Goal: Task Accomplishment & Management: Use online tool/utility

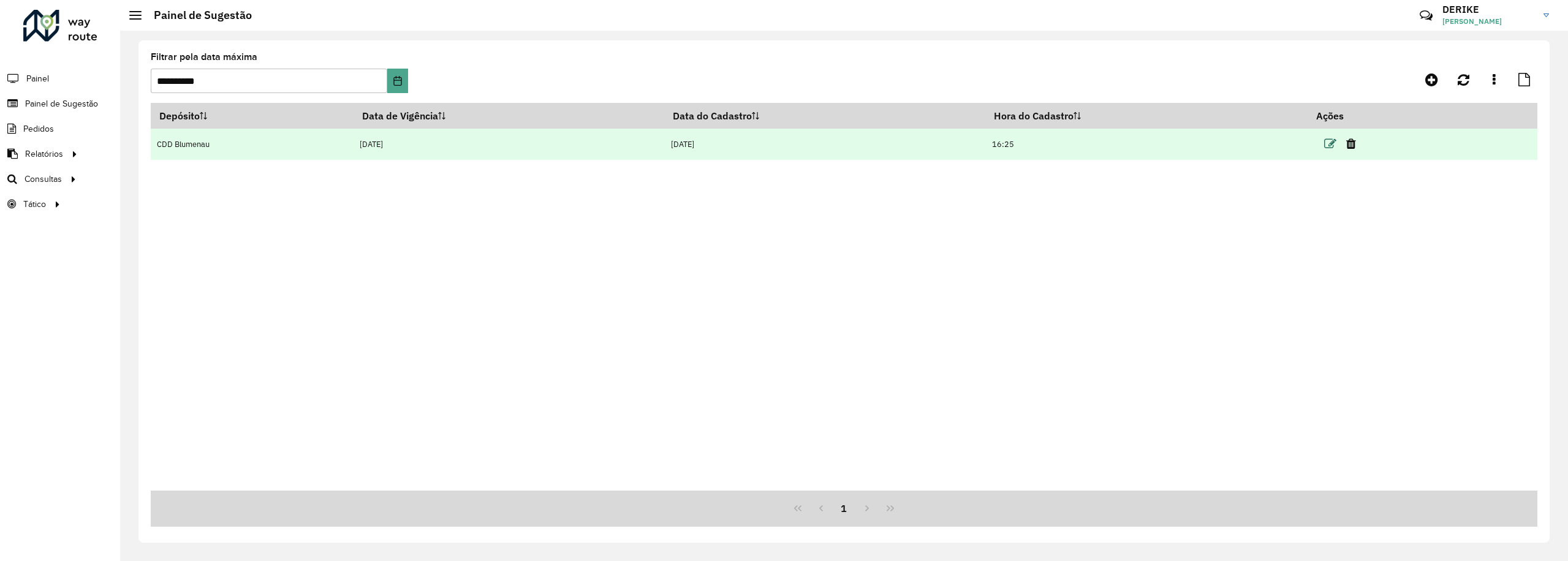
click at [1329, 138] on icon at bounding box center [1330, 144] width 12 height 12
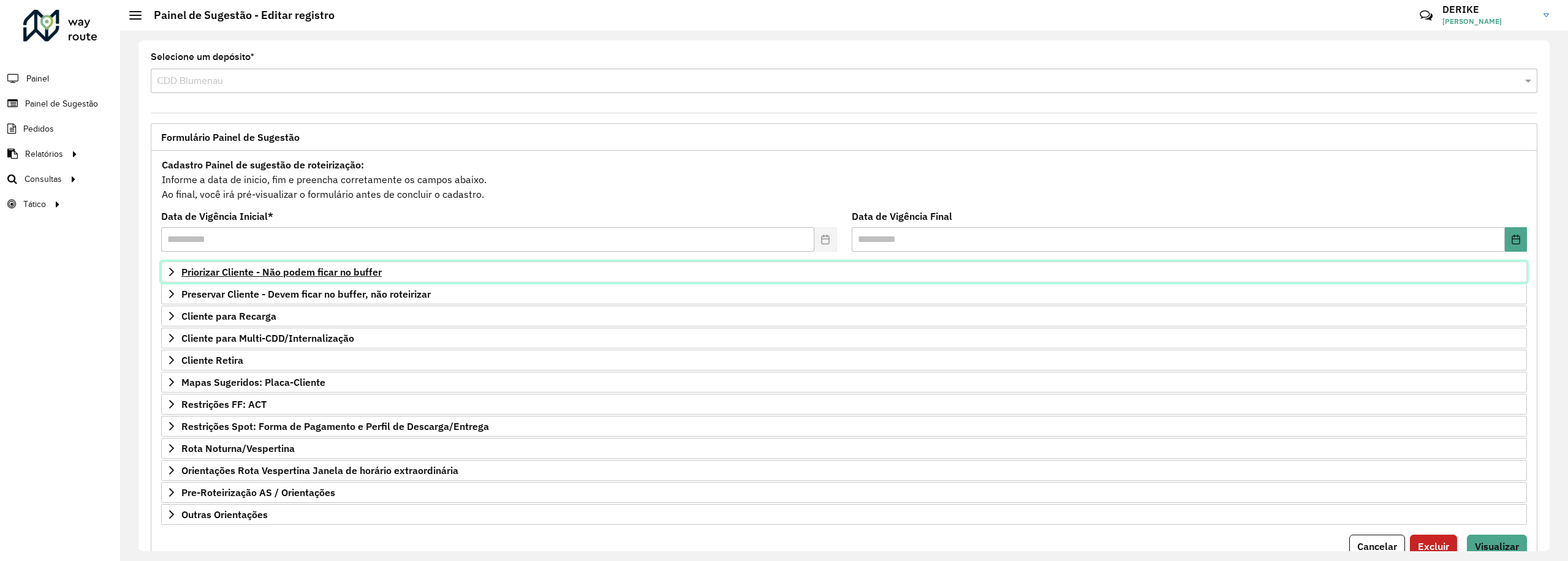
click at [243, 274] on span "Priorizar Cliente - Não podem ficar no buffer" at bounding box center [281, 272] width 200 height 10
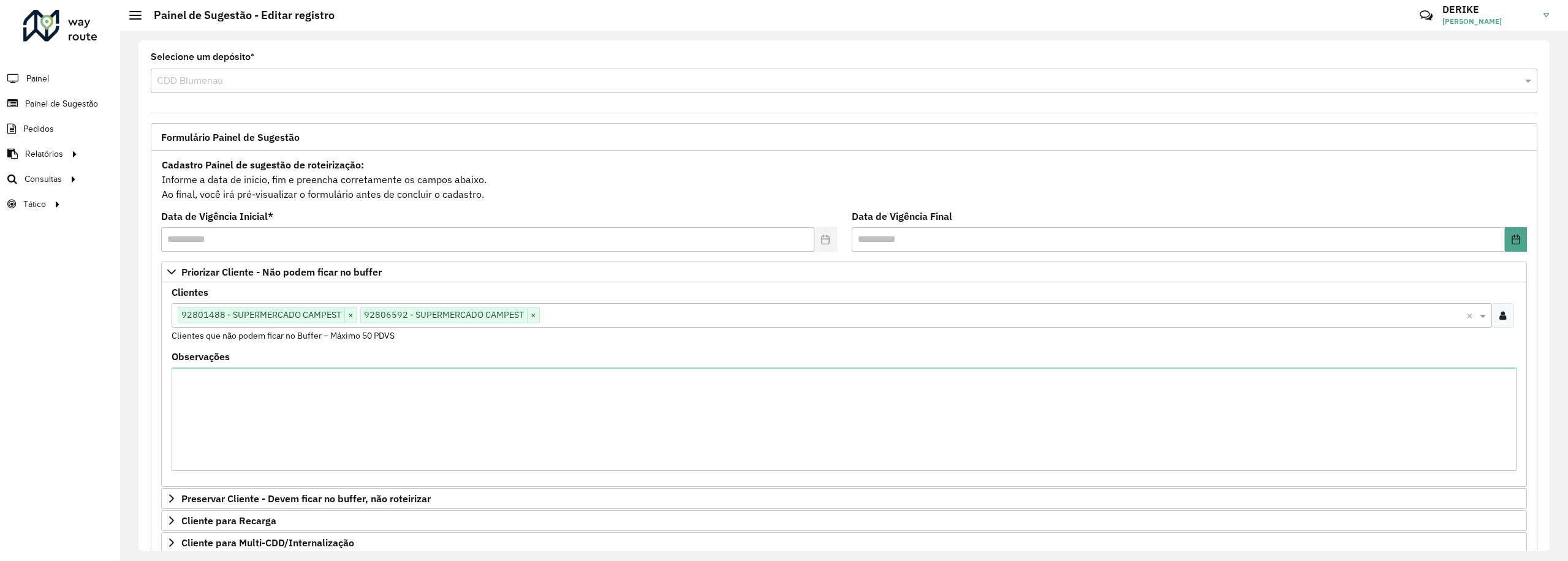
click at [594, 316] on input "text" at bounding box center [1003, 316] width 926 height 15
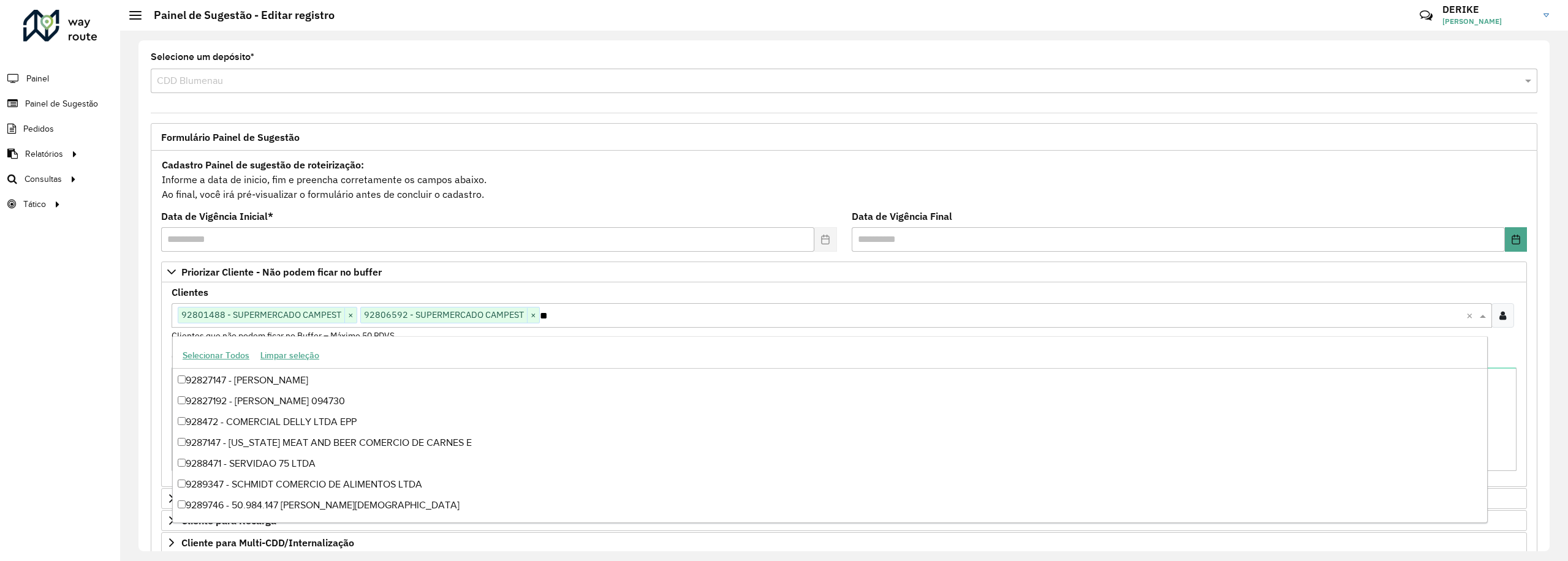
scroll to position [5246, 0]
type input "****"
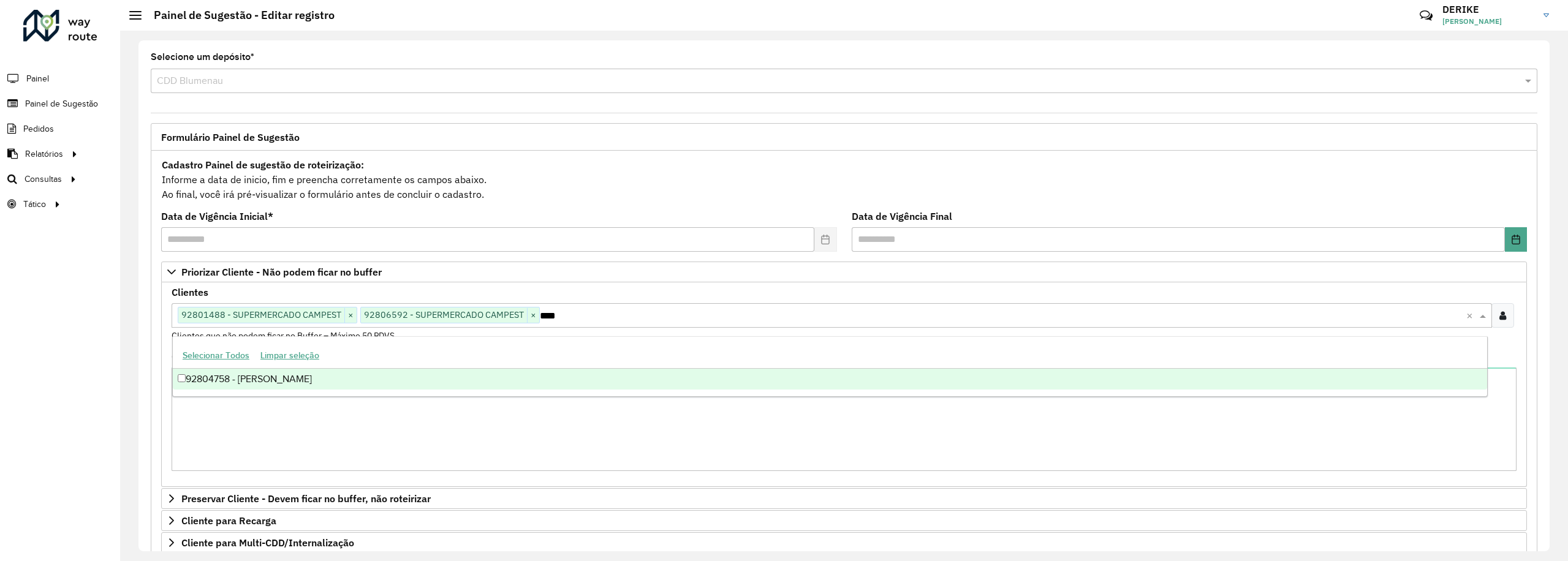
click at [300, 379] on div "92804758 - [PERSON_NAME]" at bounding box center [830, 379] width 1314 height 21
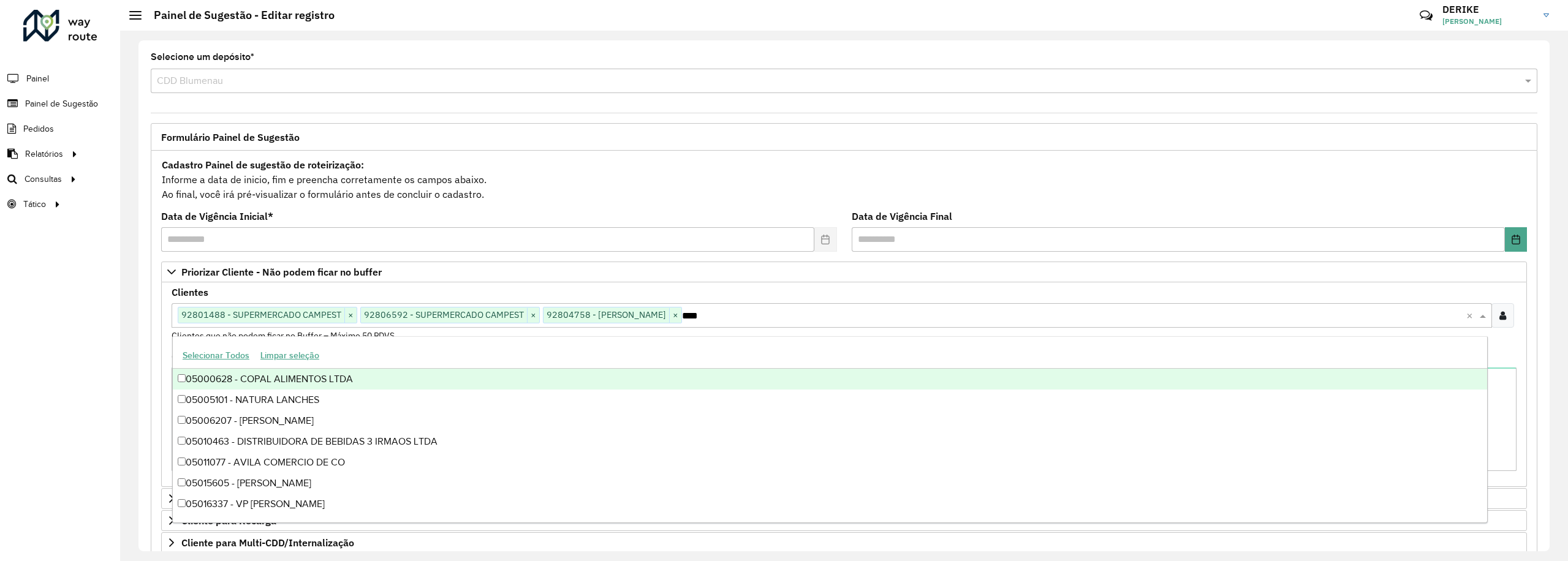
click at [844, 320] on input "****" at bounding box center [1074, 316] width 784 height 15
click at [820, 347] on div "Selecionar Todos Limpar seleção" at bounding box center [830, 356] width 1314 height 25
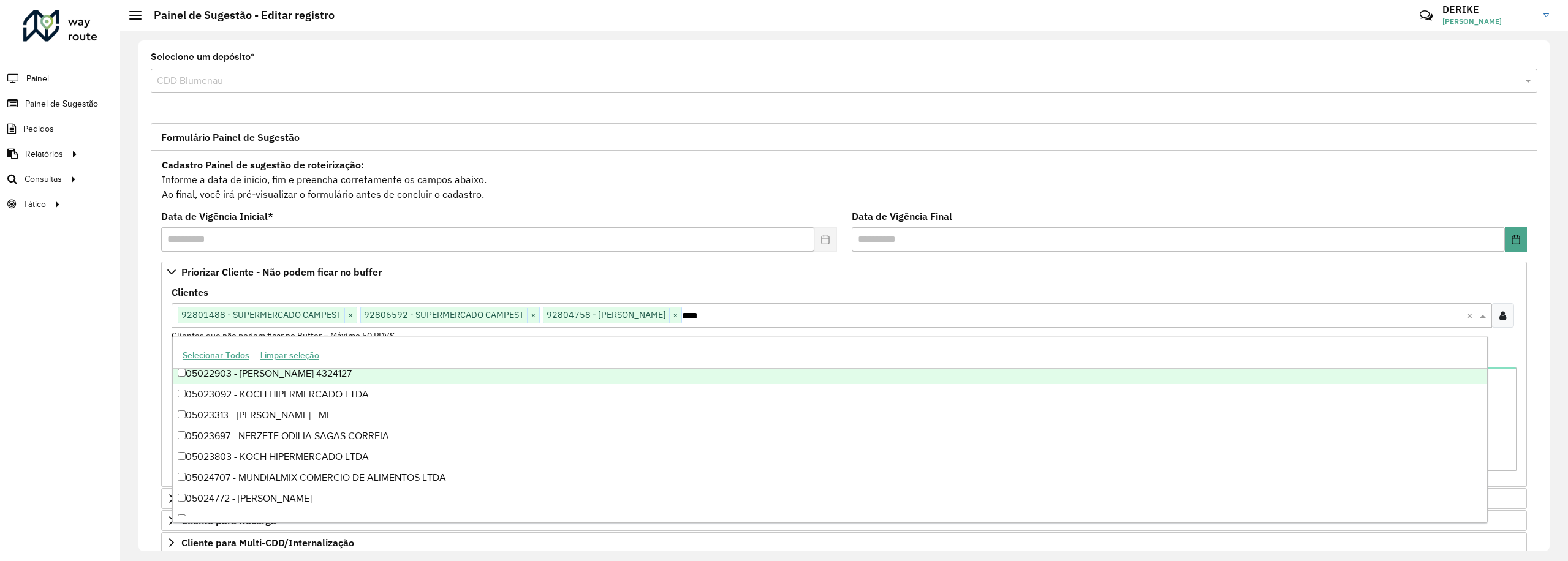
scroll to position [264, 0]
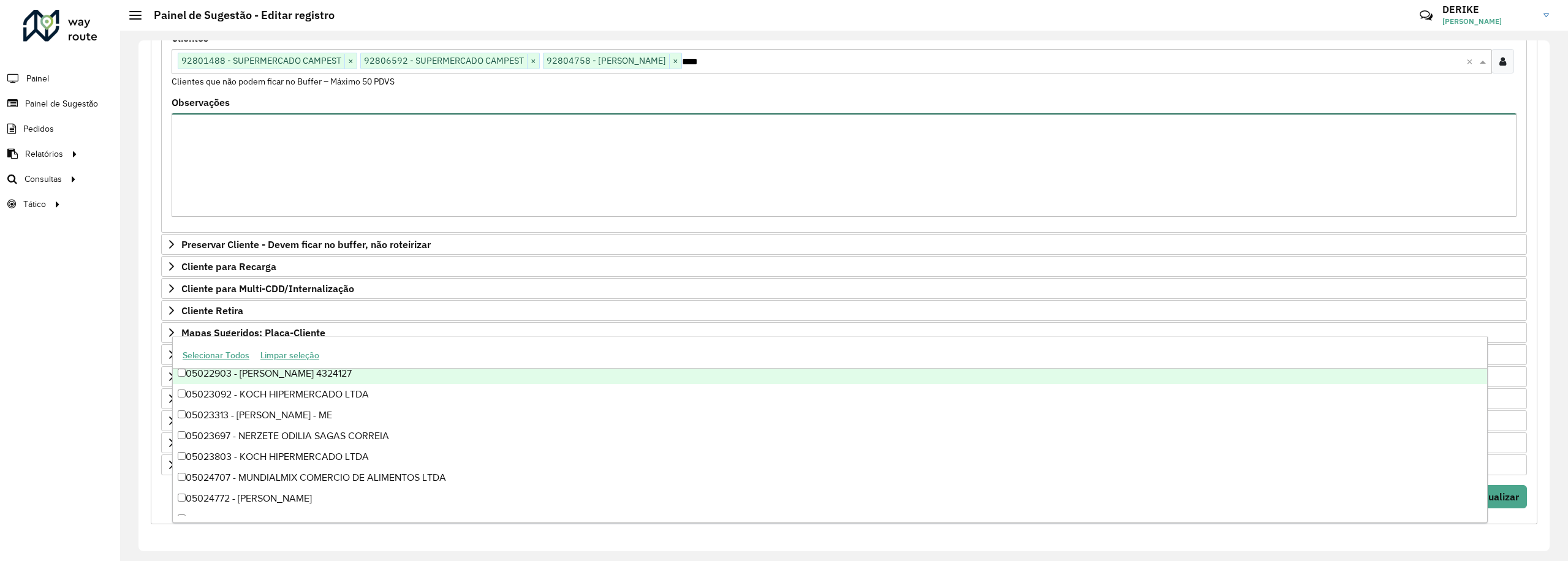
click at [1349, 120] on textarea "Observações" at bounding box center [843, 165] width 1345 height 104
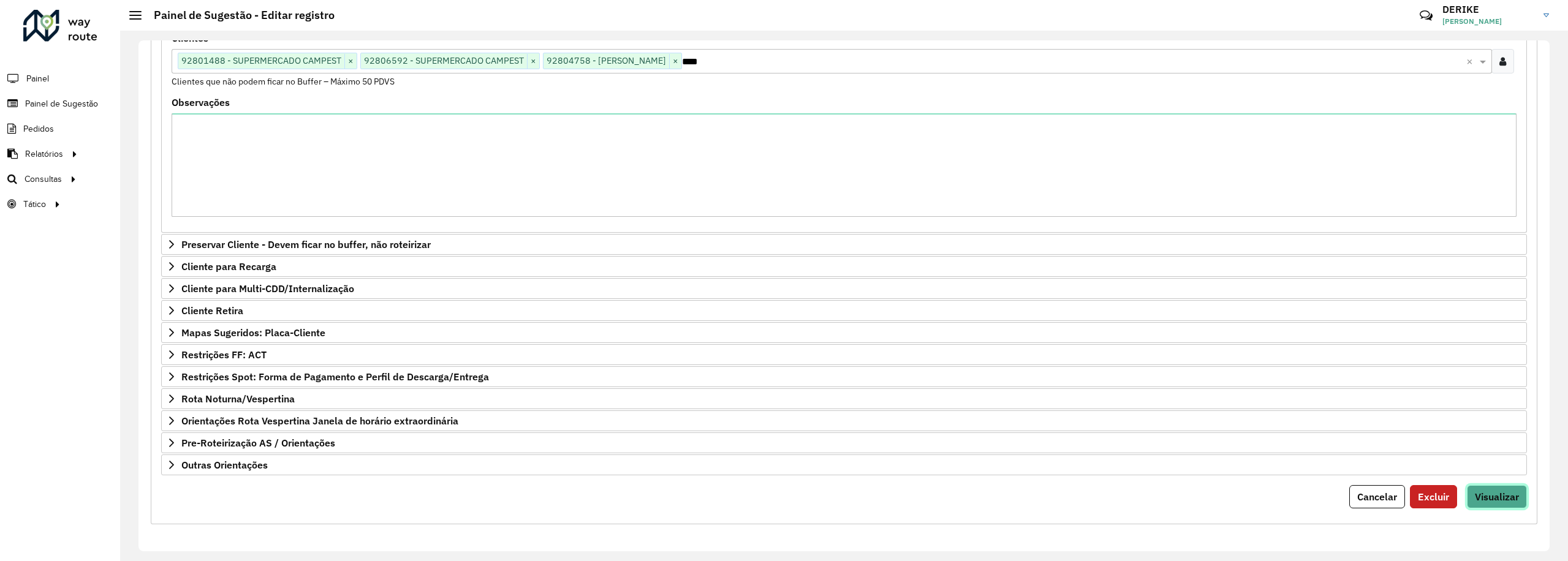
click at [1502, 491] on span "Visualizar" at bounding box center [1496, 496] width 44 height 12
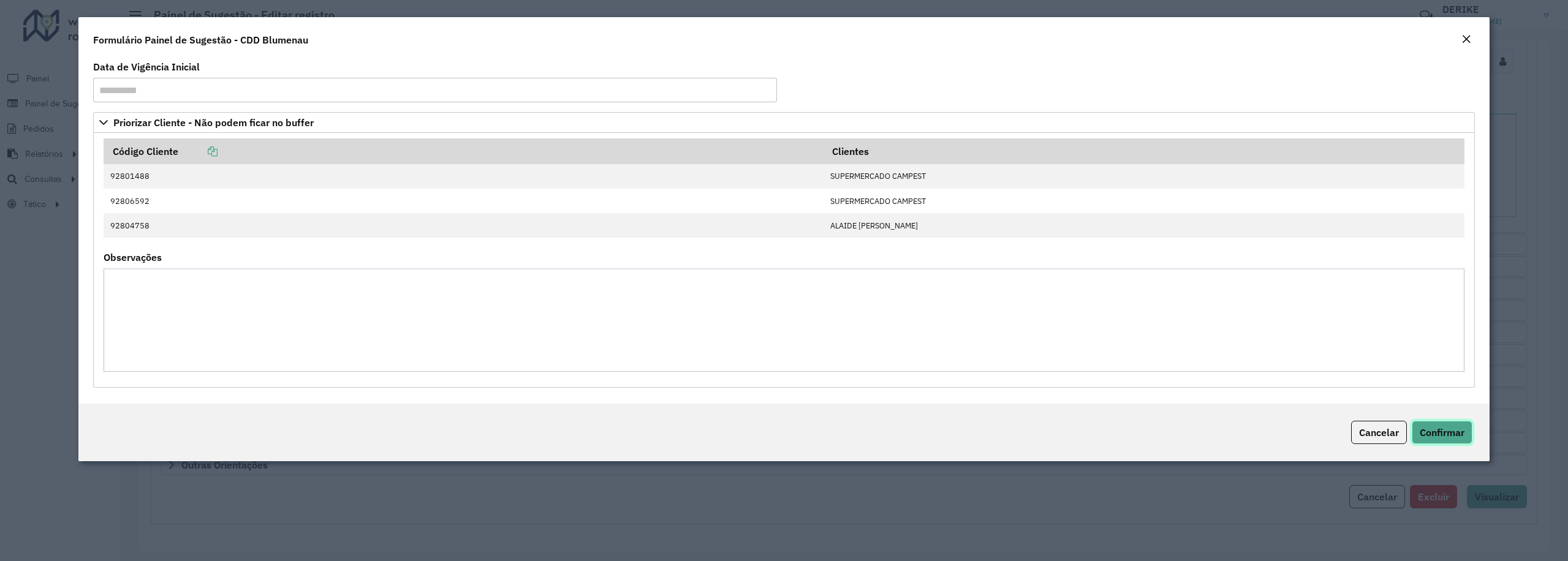
click at [1447, 436] on span "Confirmar" at bounding box center [1441, 432] width 44 height 12
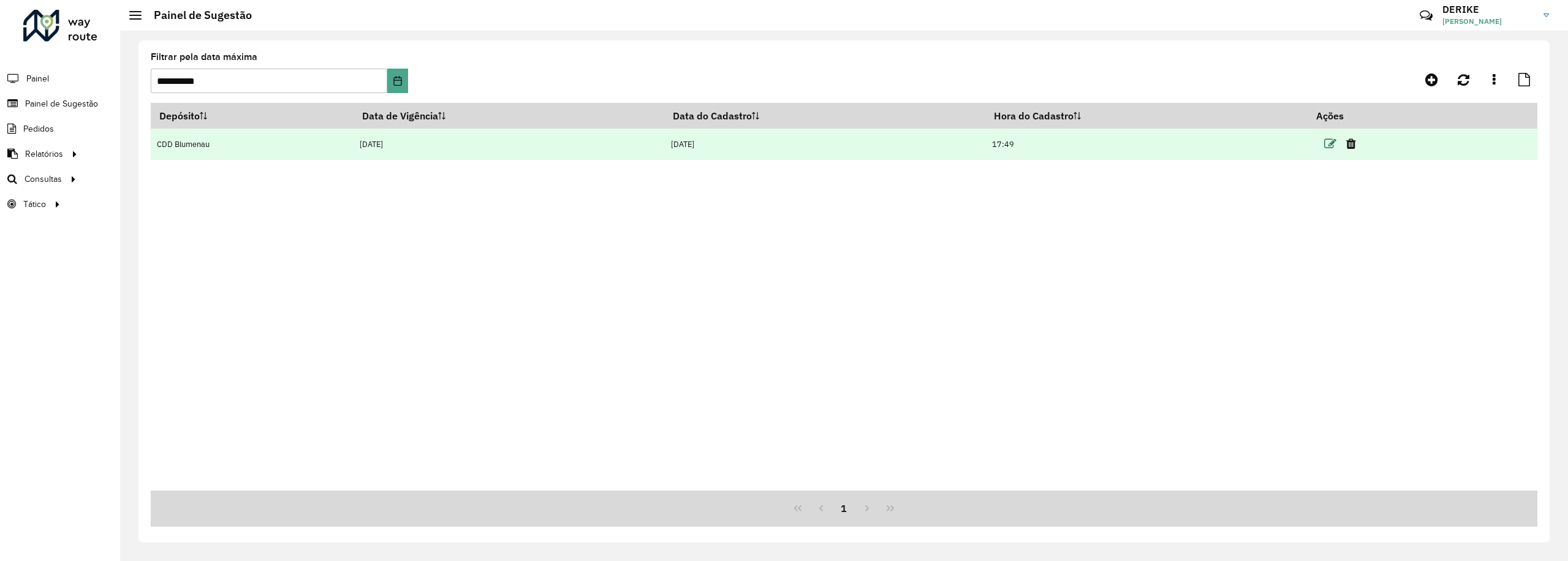
click at [1328, 138] on icon at bounding box center [1330, 144] width 12 height 12
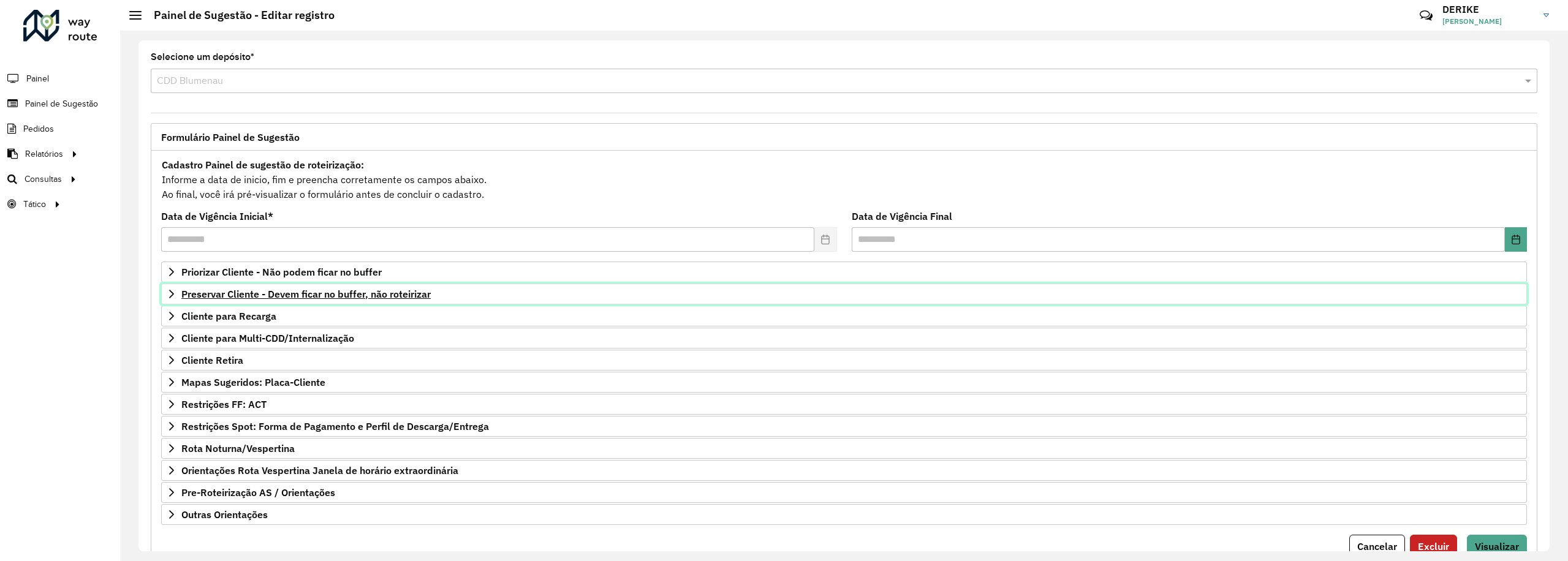
click at [248, 298] on span "Preservar Cliente - Devem ficar no buffer, não roteirizar" at bounding box center [306, 294] width 250 height 10
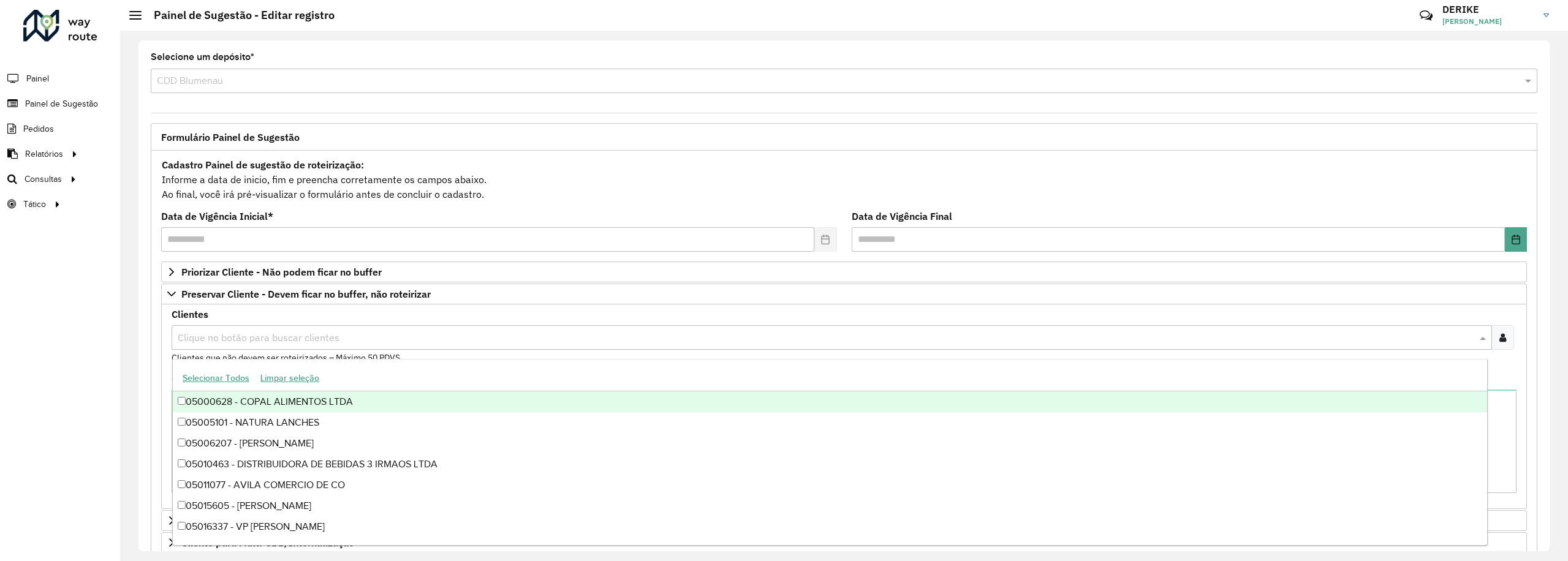
click at [261, 340] on input "text" at bounding box center [826, 338] width 1301 height 15
type input "*****"
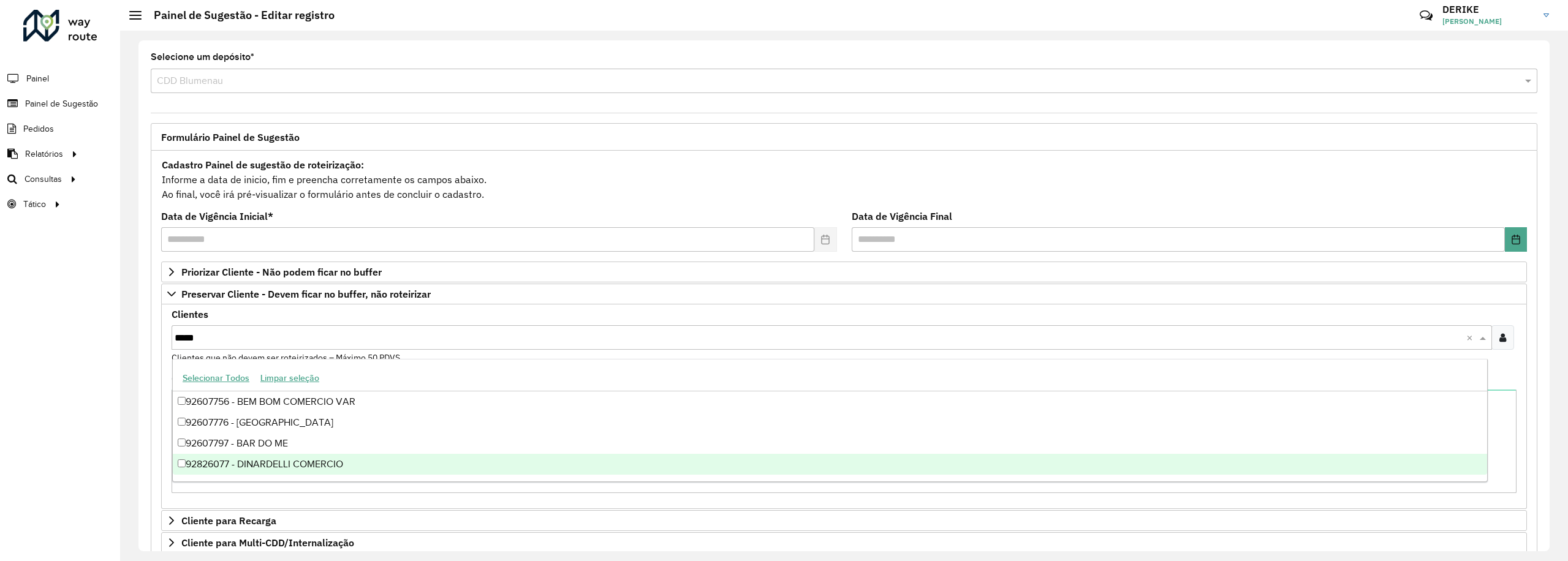
click at [313, 467] on div "92826077 - DINARDELLI COMERCIO" at bounding box center [830, 464] width 1314 height 21
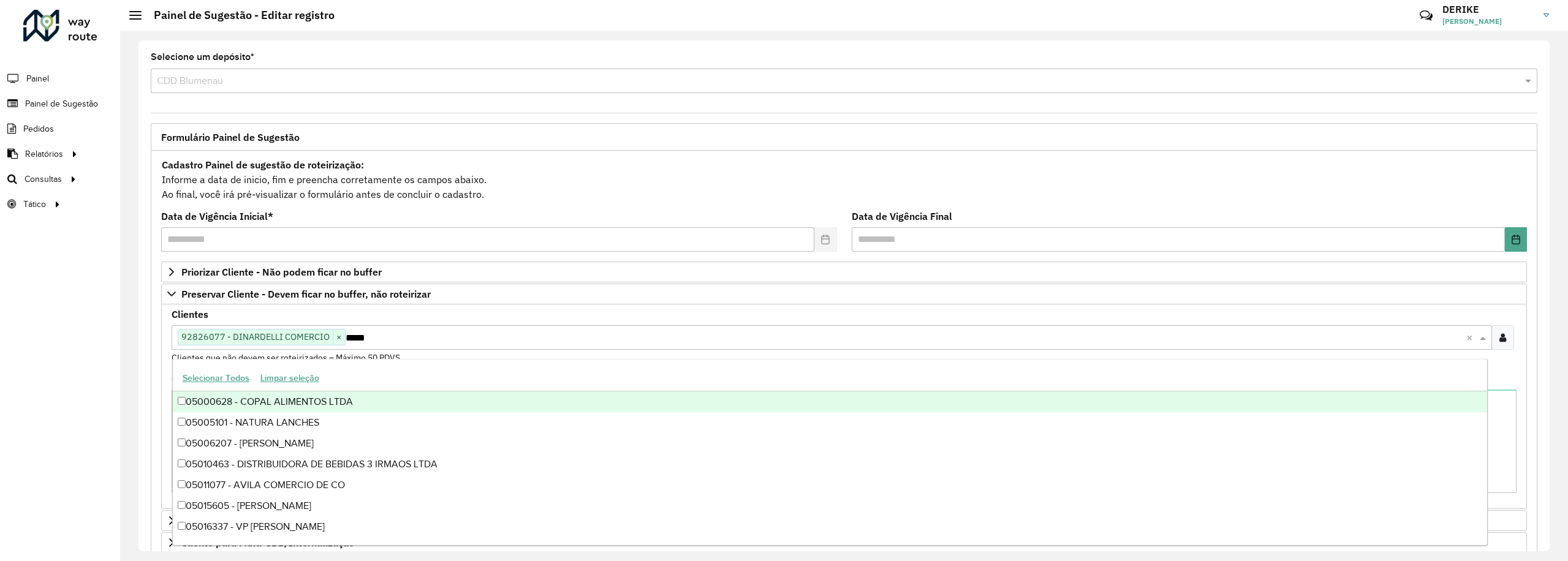
click at [439, 319] on div "Clientes Clique no botão para buscar clientes 92826077 - DINARDELLI COMERCIO × …" at bounding box center [843, 337] width 1345 height 54
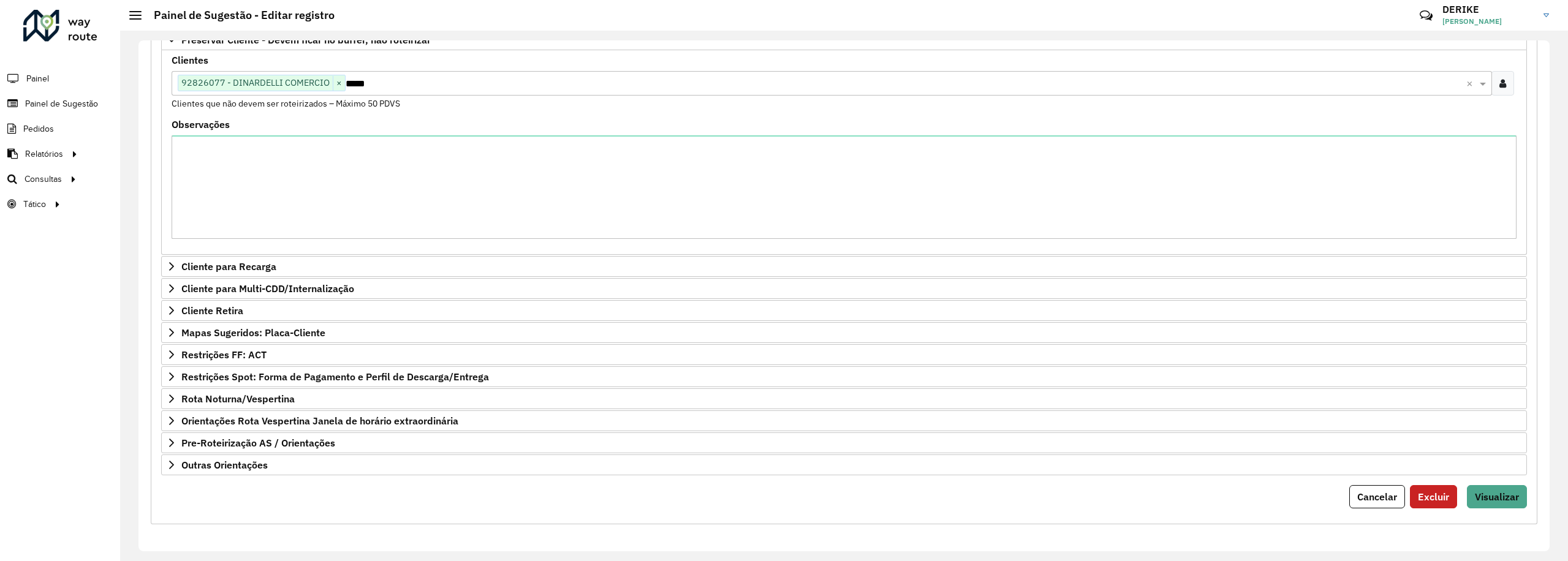
scroll to position [264, 0]
click at [1503, 491] on span "Visualizar" at bounding box center [1496, 496] width 44 height 12
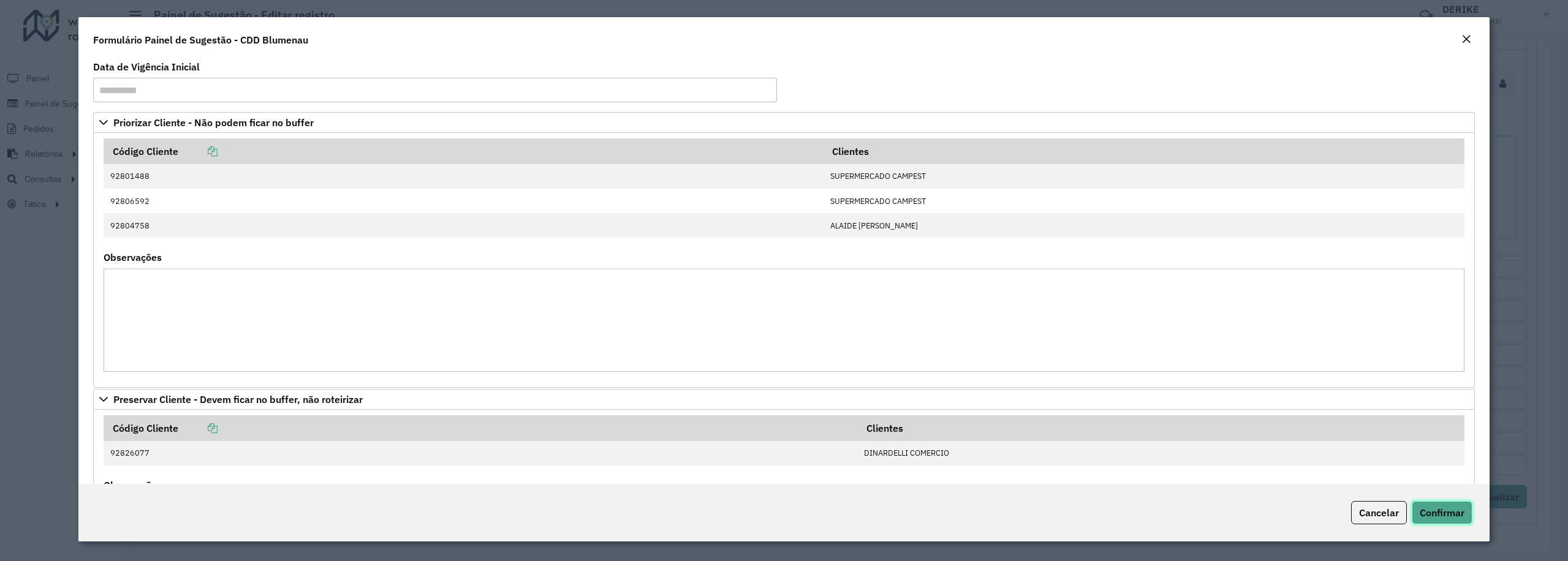
click at [1426, 511] on span "Confirmar" at bounding box center [1441, 512] width 44 height 12
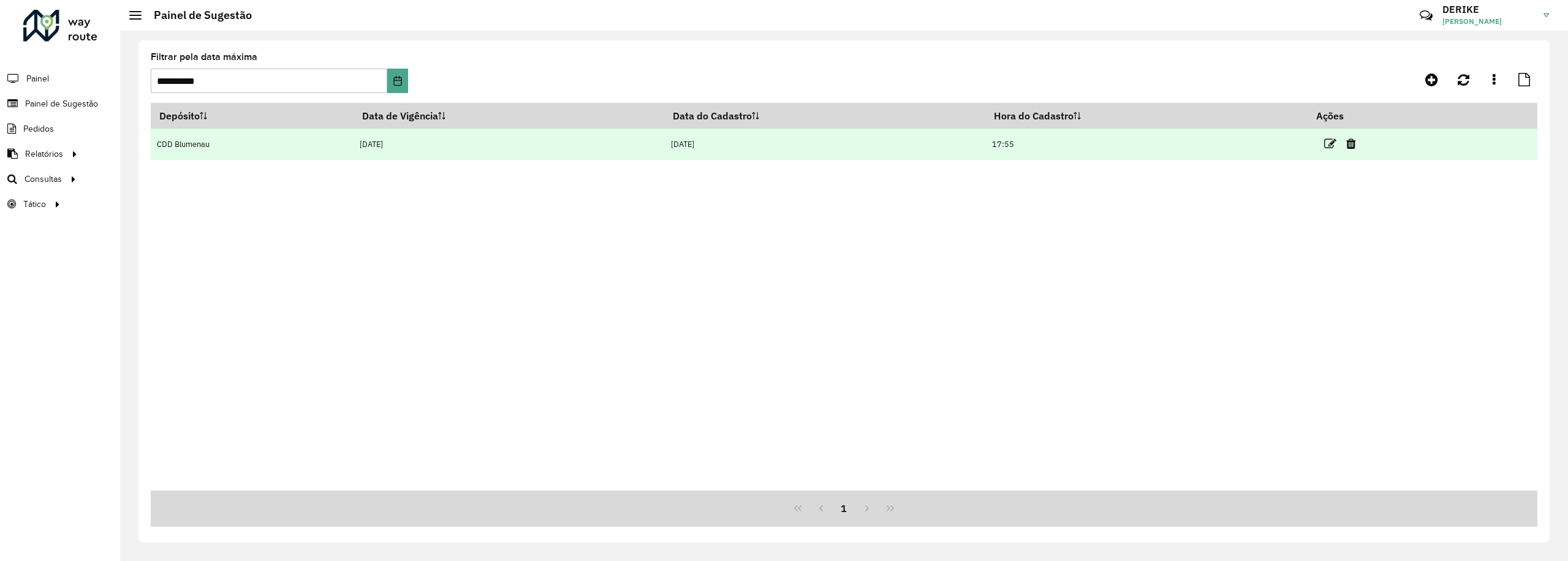
click at [1325, 143] on td at bounding box center [1345, 143] width 73 height 30
click at [1330, 142] on icon at bounding box center [1330, 144] width 12 height 12
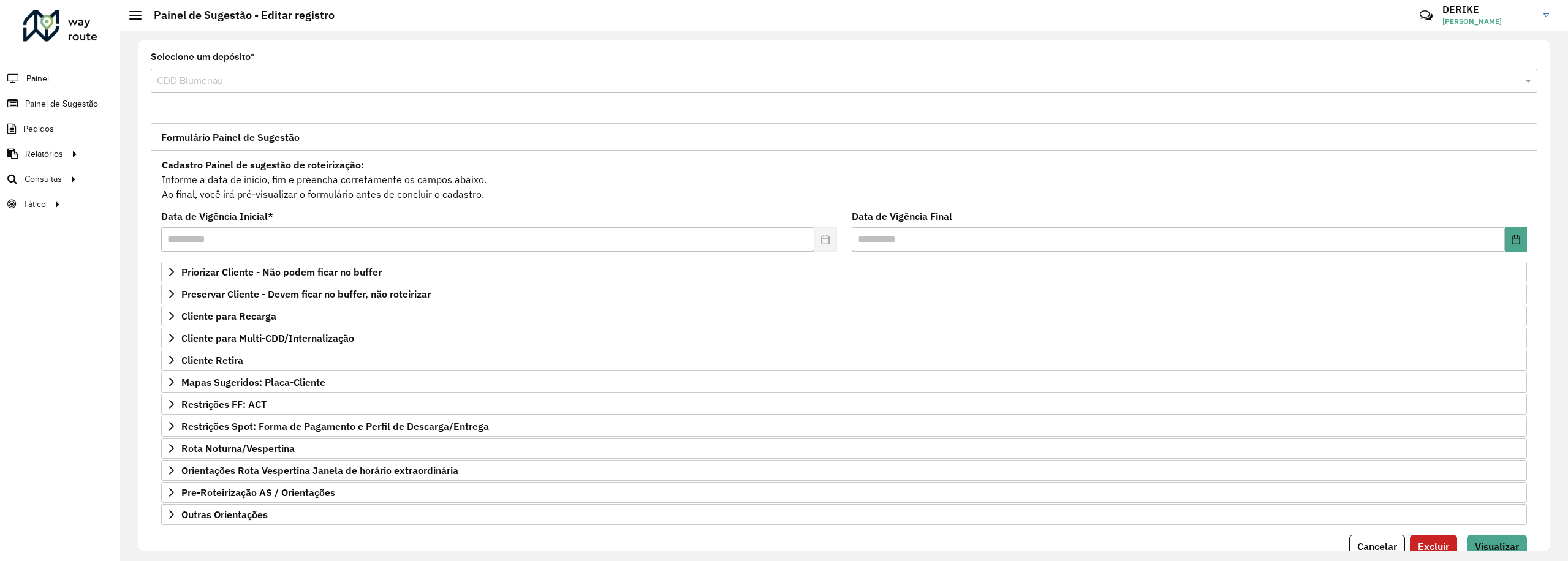
scroll to position [59, 0]
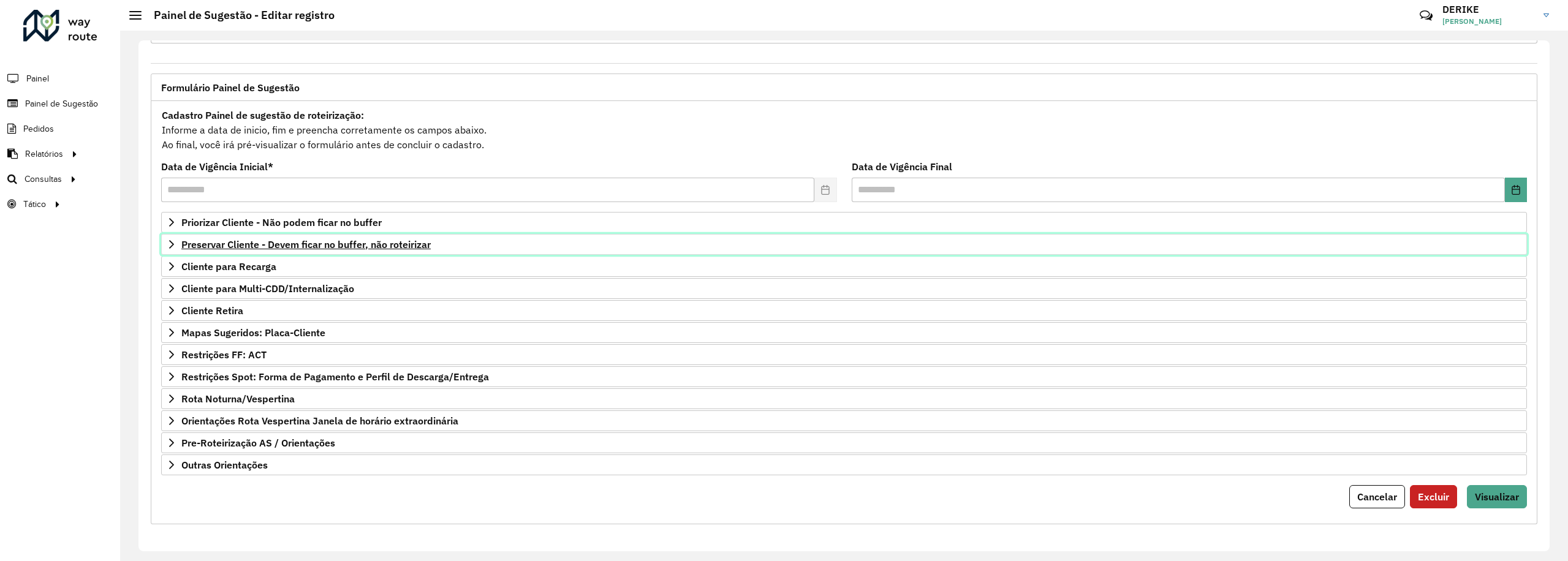
click at [307, 240] on span "Preservar Cliente - Devem ficar no buffer, não roteirizar" at bounding box center [306, 245] width 250 height 10
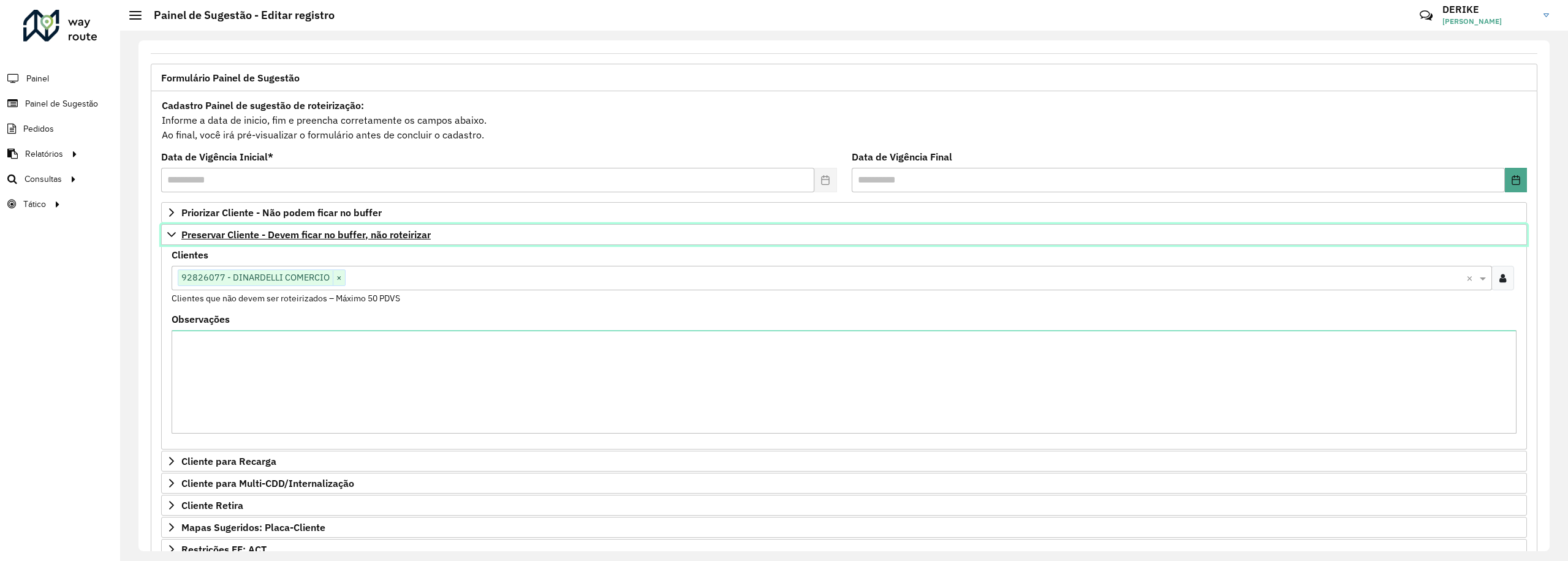
click at [307, 237] on span "Preservar Cliente - Devem ficar no buffer, não roteirizar" at bounding box center [306, 235] width 250 height 10
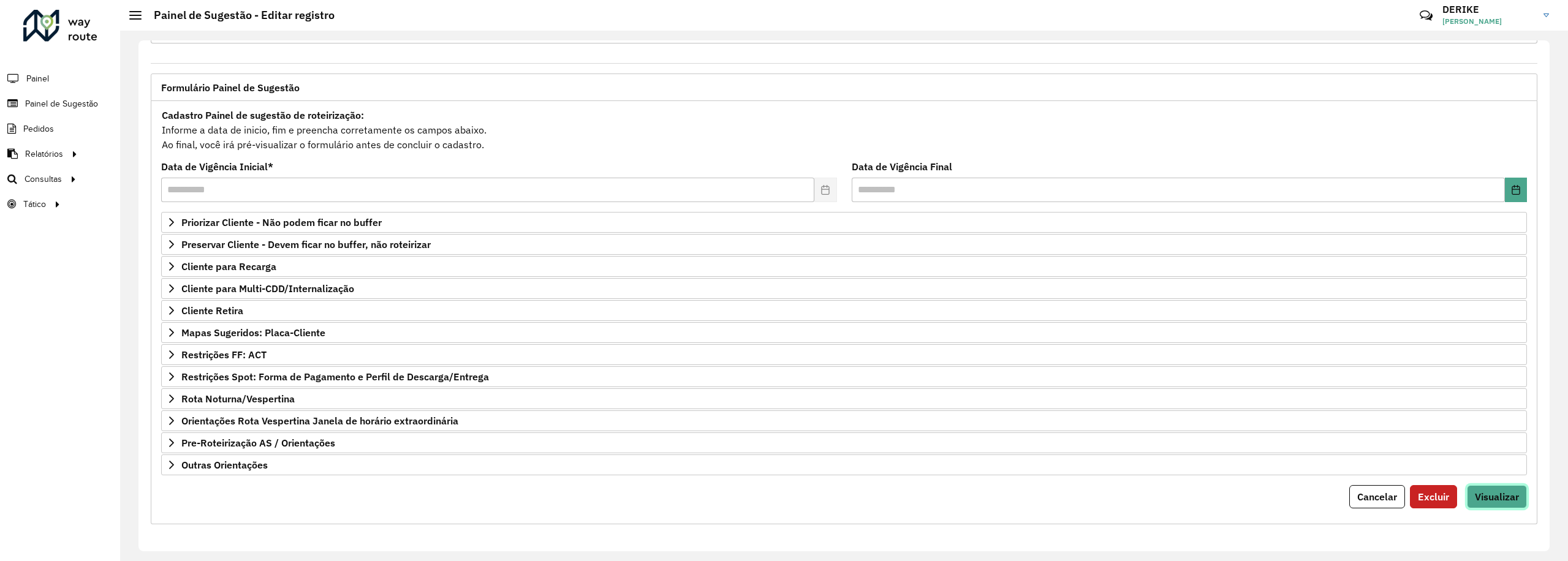
click at [1497, 495] on span "Visualizar" at bounding box center [1496, 496] width 44 height 12
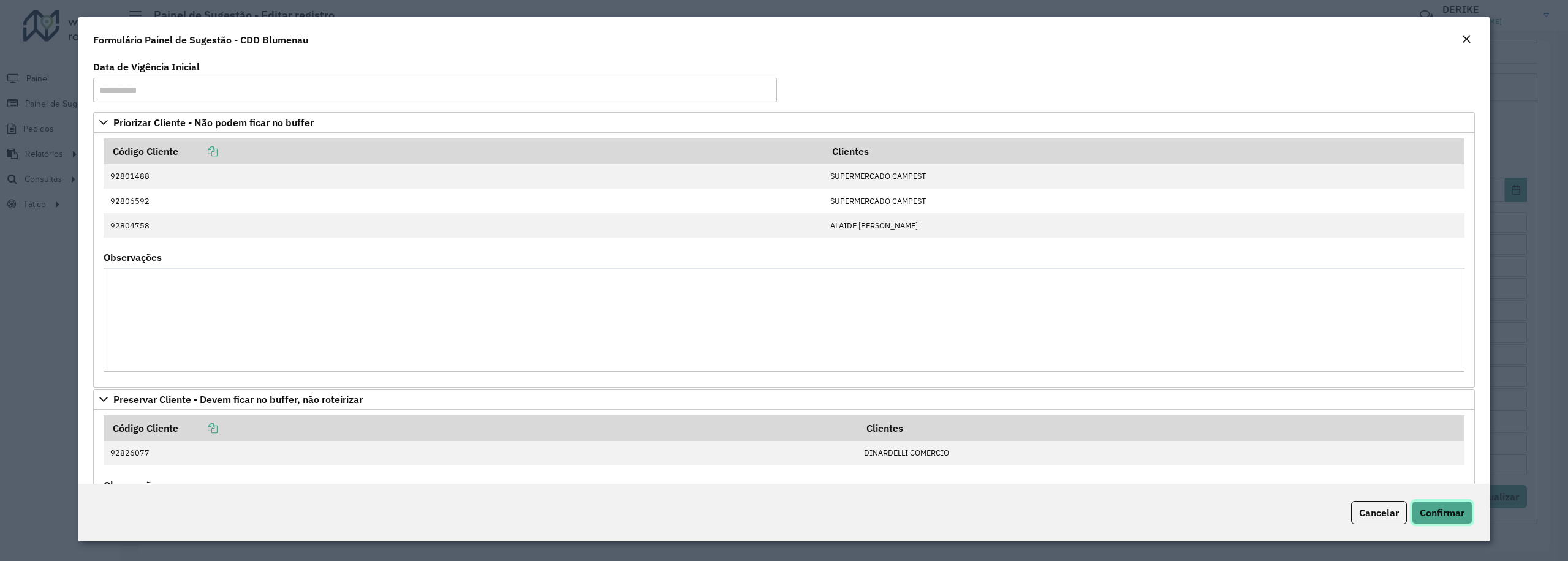
click at [1462, 510] on span "Confirmar" at bounding box center [1441, 512] width 44 height 12
